Goal: Use online tool/utility: Use online tool/utility

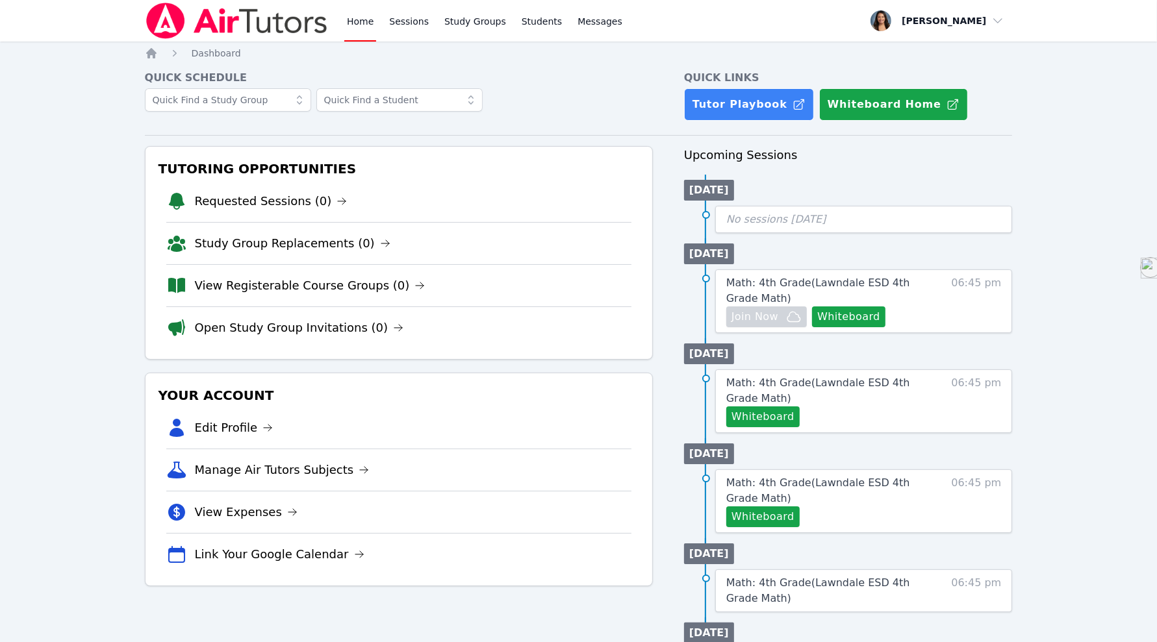
click at [401, 15] on link "Sessions" at bounding box center [408, 21] width 45 height 42
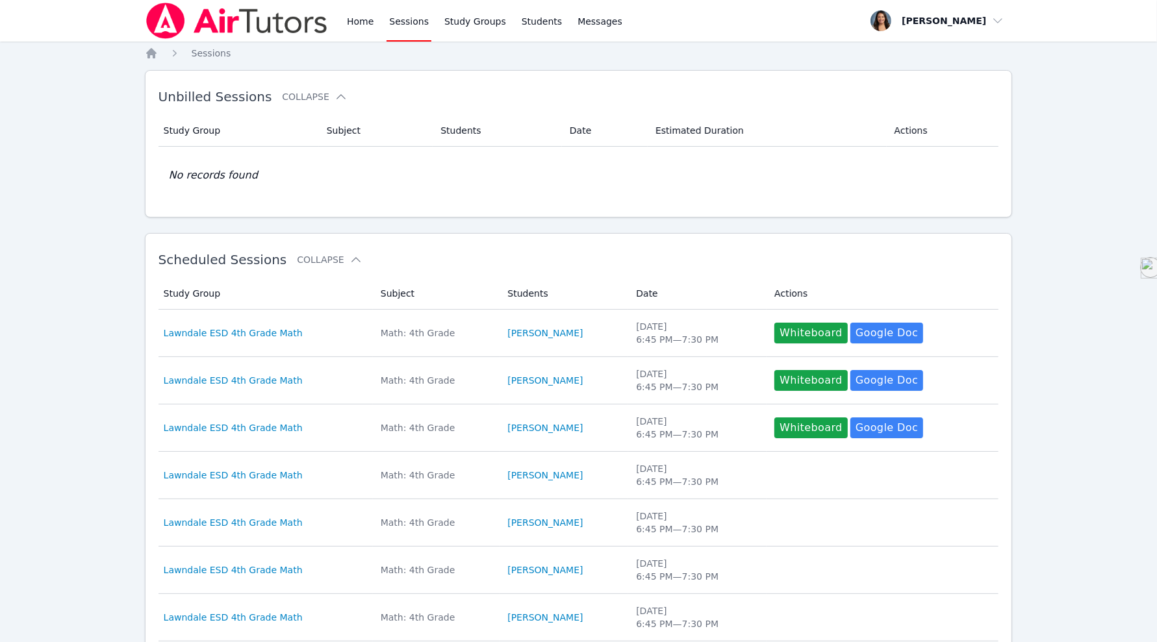
click at [792, 328] on button "Whiteboard" at bounding box center [810, 333] width 73 height 21
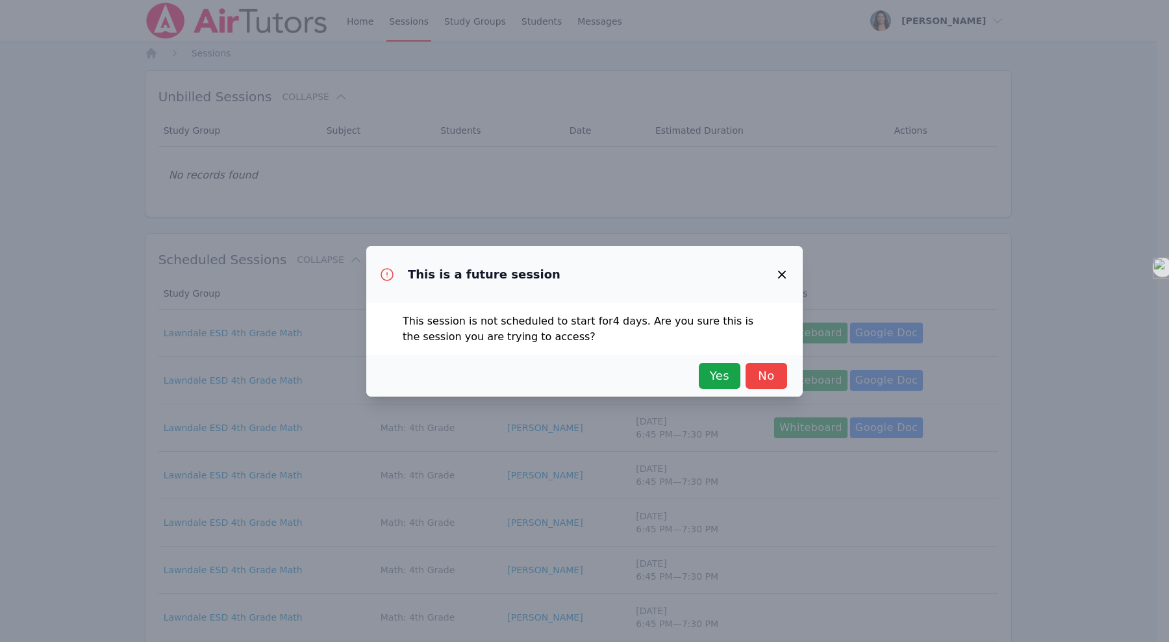
click at [710, 372] on span "Yes" at bounding box center [719, 376] width 29 height 18
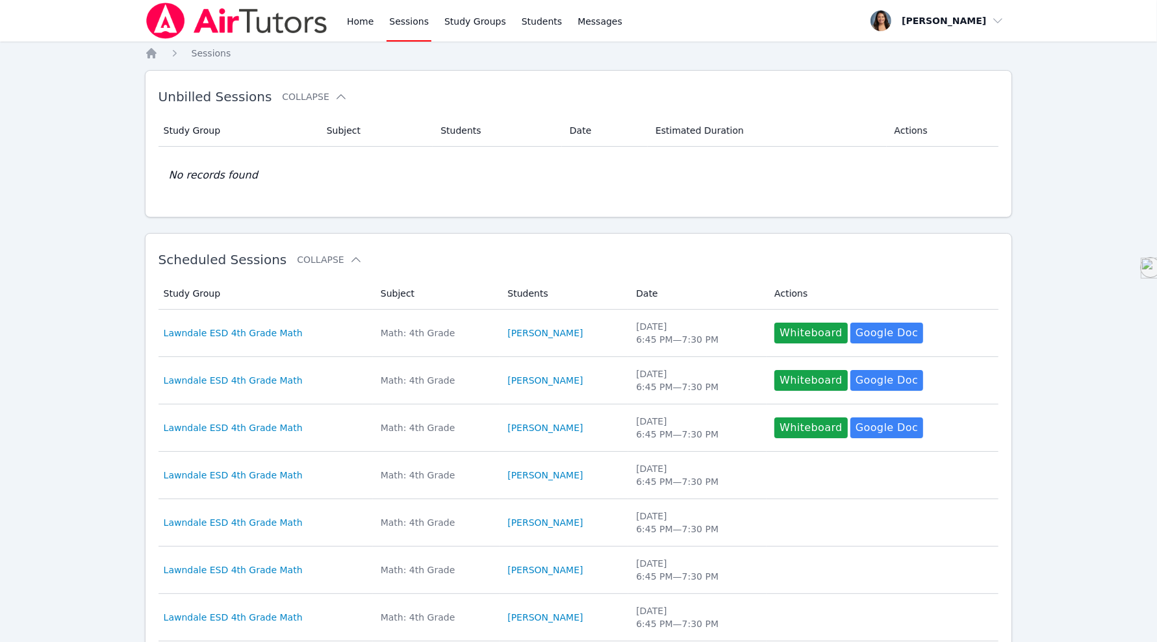
click at [349, 30] on link "Home" at bounding box center [360, 21] width 32 height 42
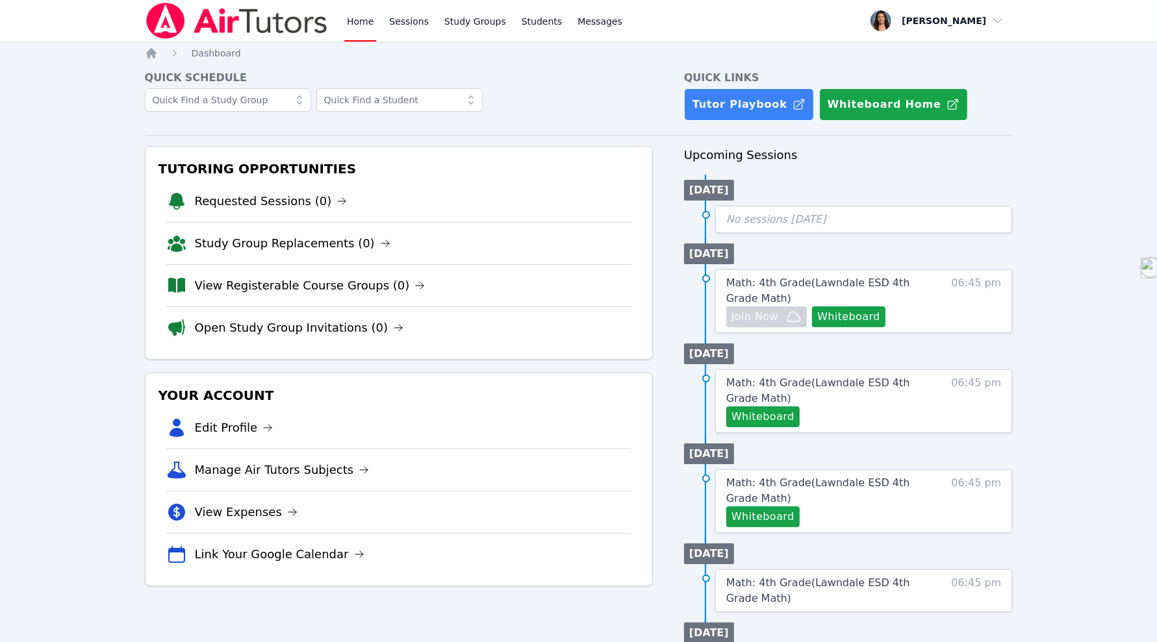
click at [857, 321] on button "Whiteboard" at bounding box center [848, 317] width 73 height 21
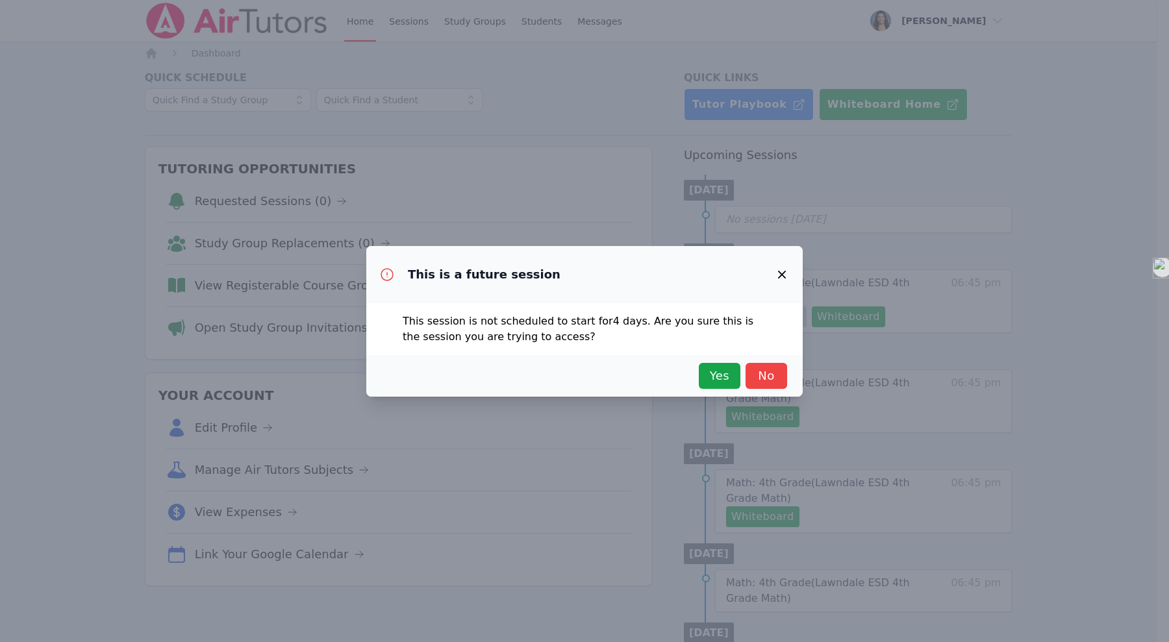
click at [728, 380] on span "Yes" at bounding box center [719, 376] width 29 height 18
